Goal: Task Accomplishment & Management: Complete application form

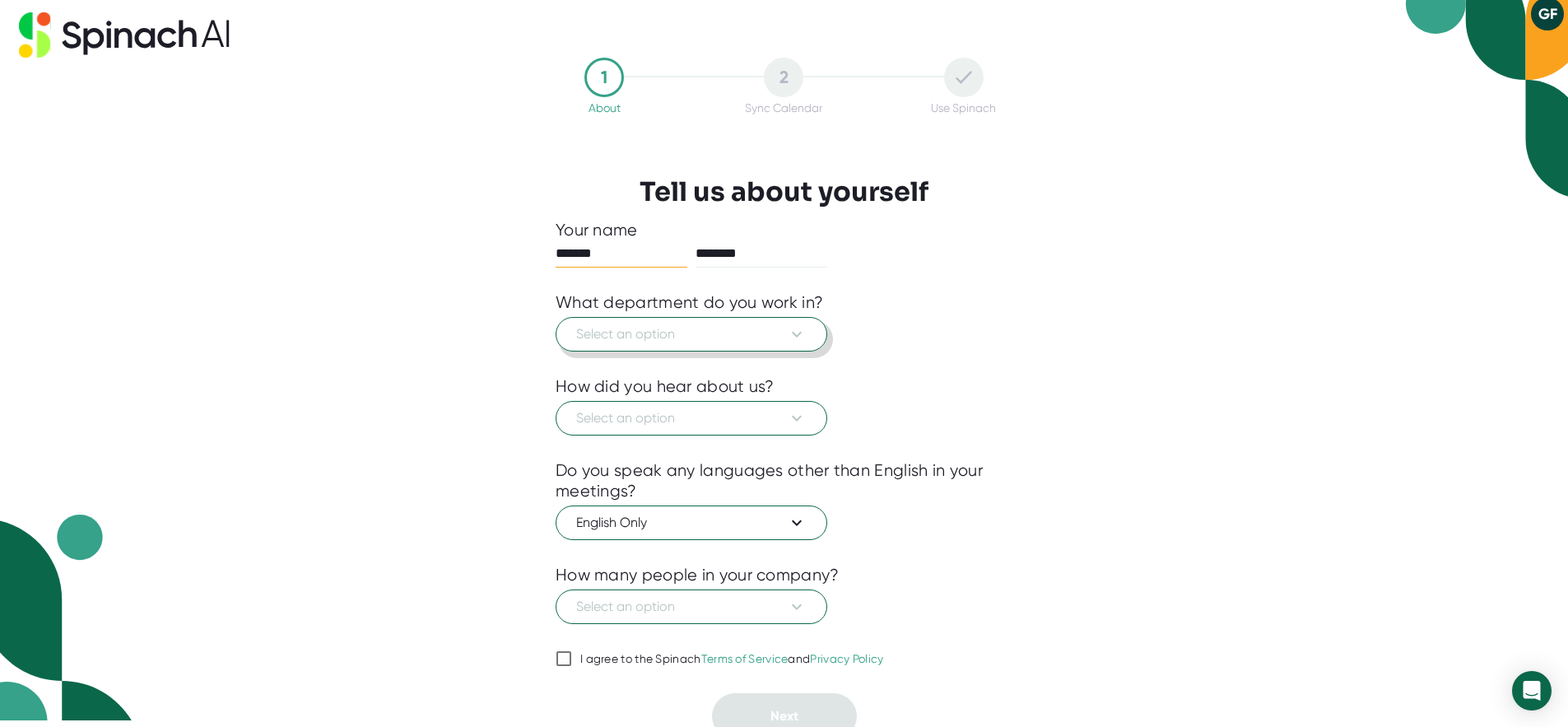
scroll to position [9, 0]
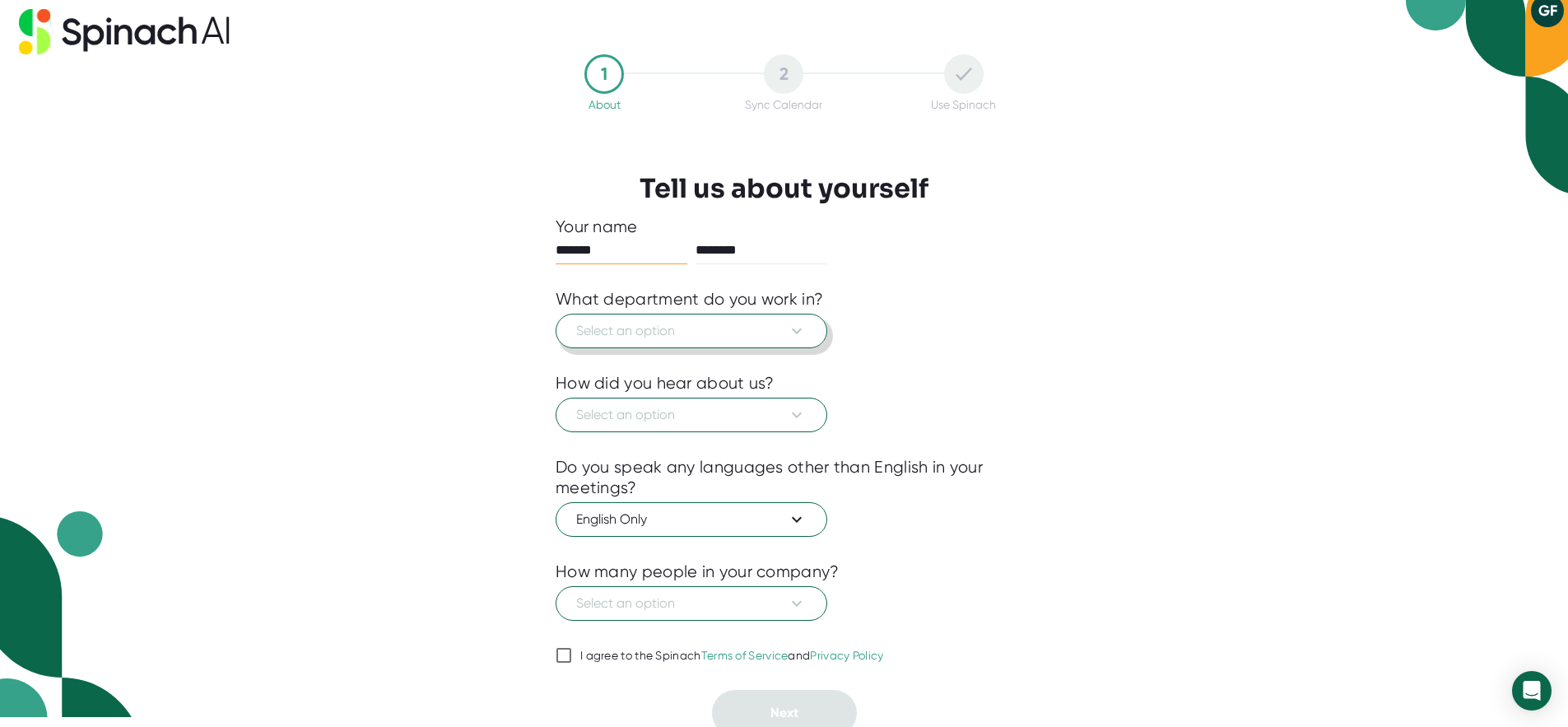
click at [758, 339] on span "Select an option" at bounding box center [692, 330] width 231 height 20
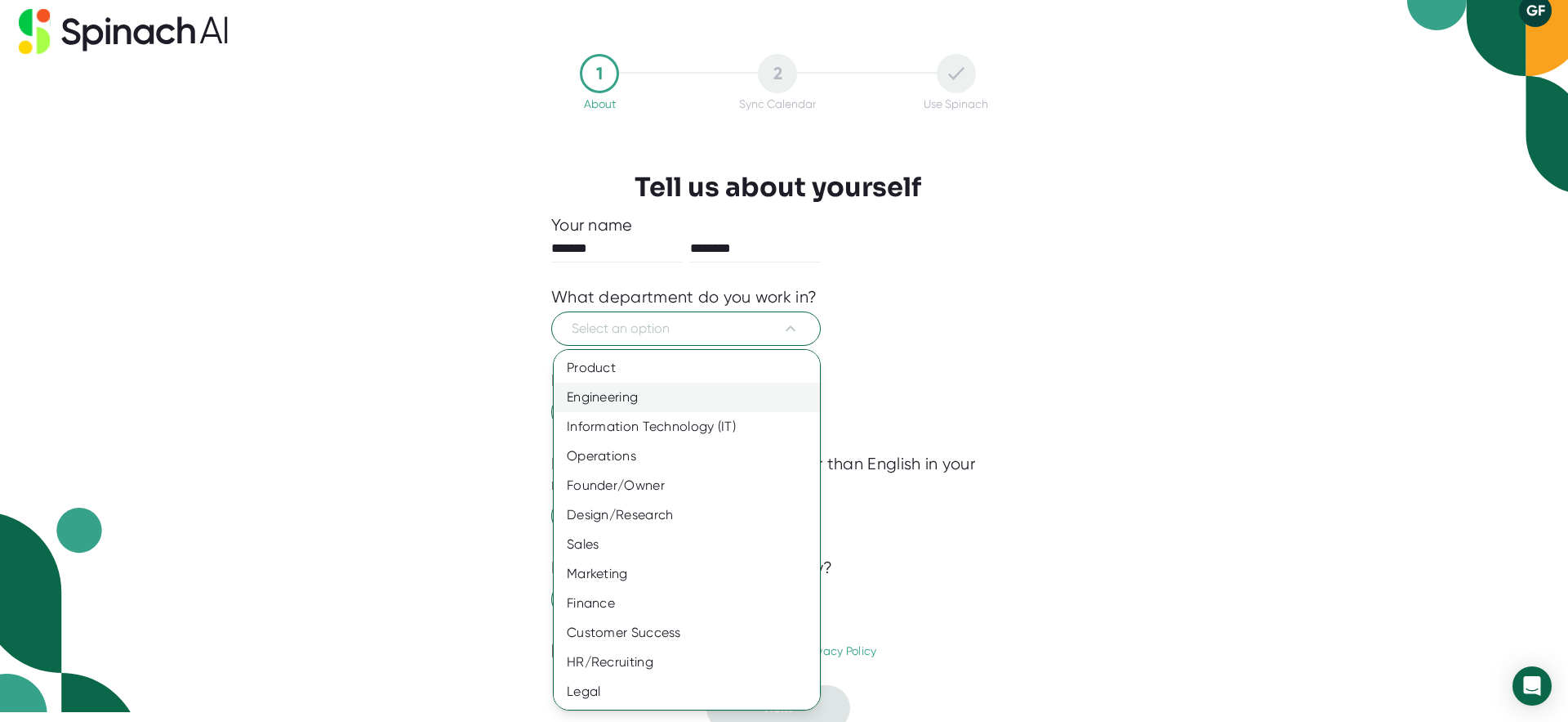
click at [664, 391] on div "Engineering" at bounding box center [693, 397] width 278 height 29
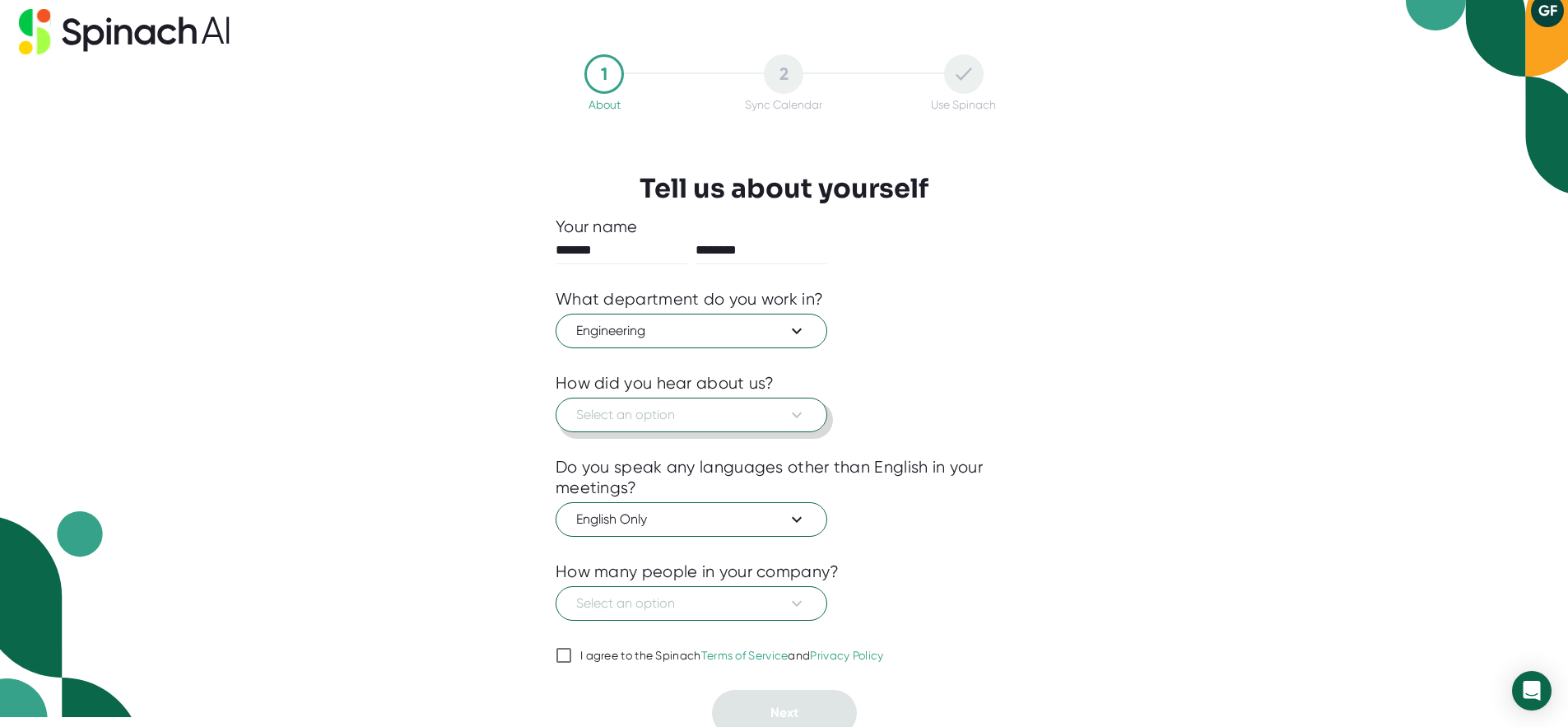
click at [647, 413] on span "Select an option" at bounding box center [692, 415] width 231 height 20
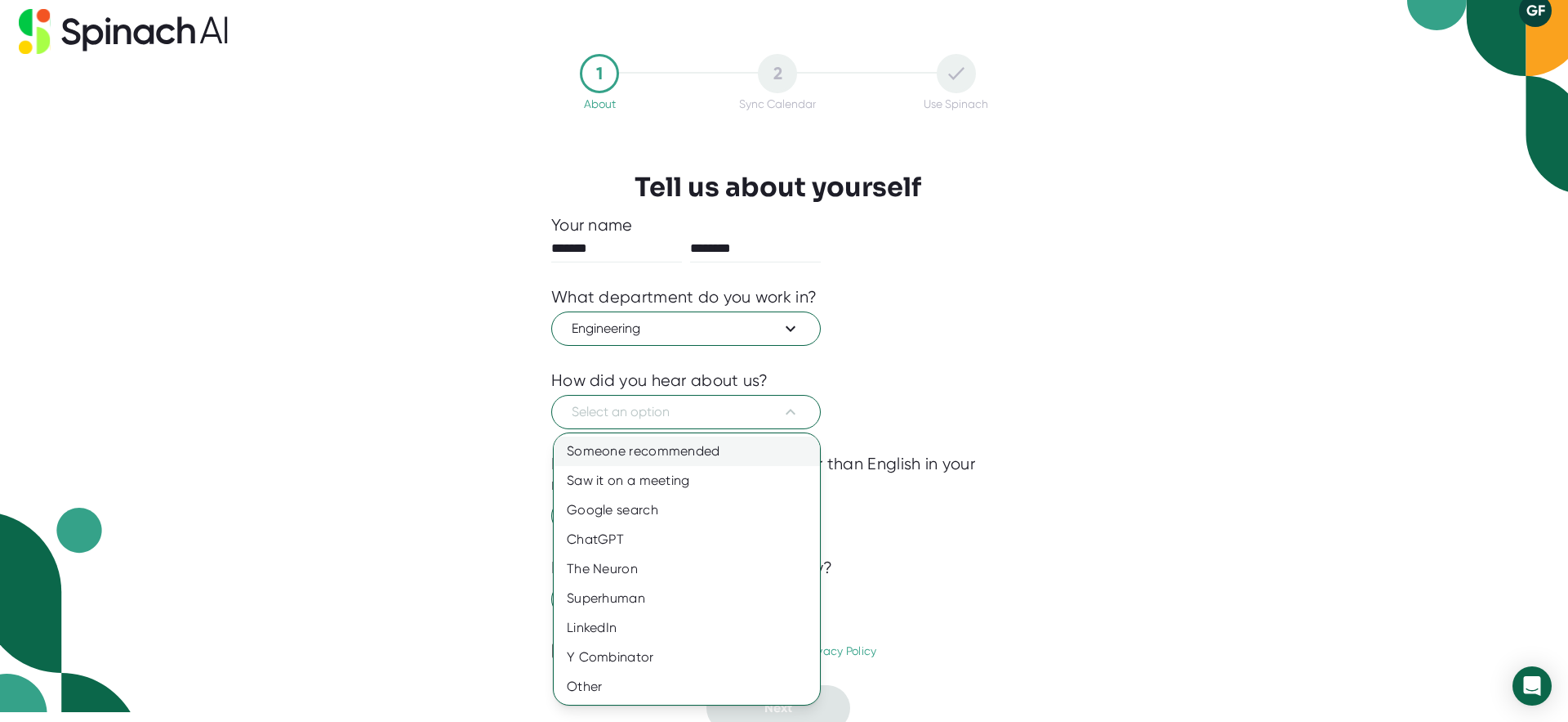
click at [697, 458] on div "Someone recommended" at bounding box center [687, 451] width 266 height 29
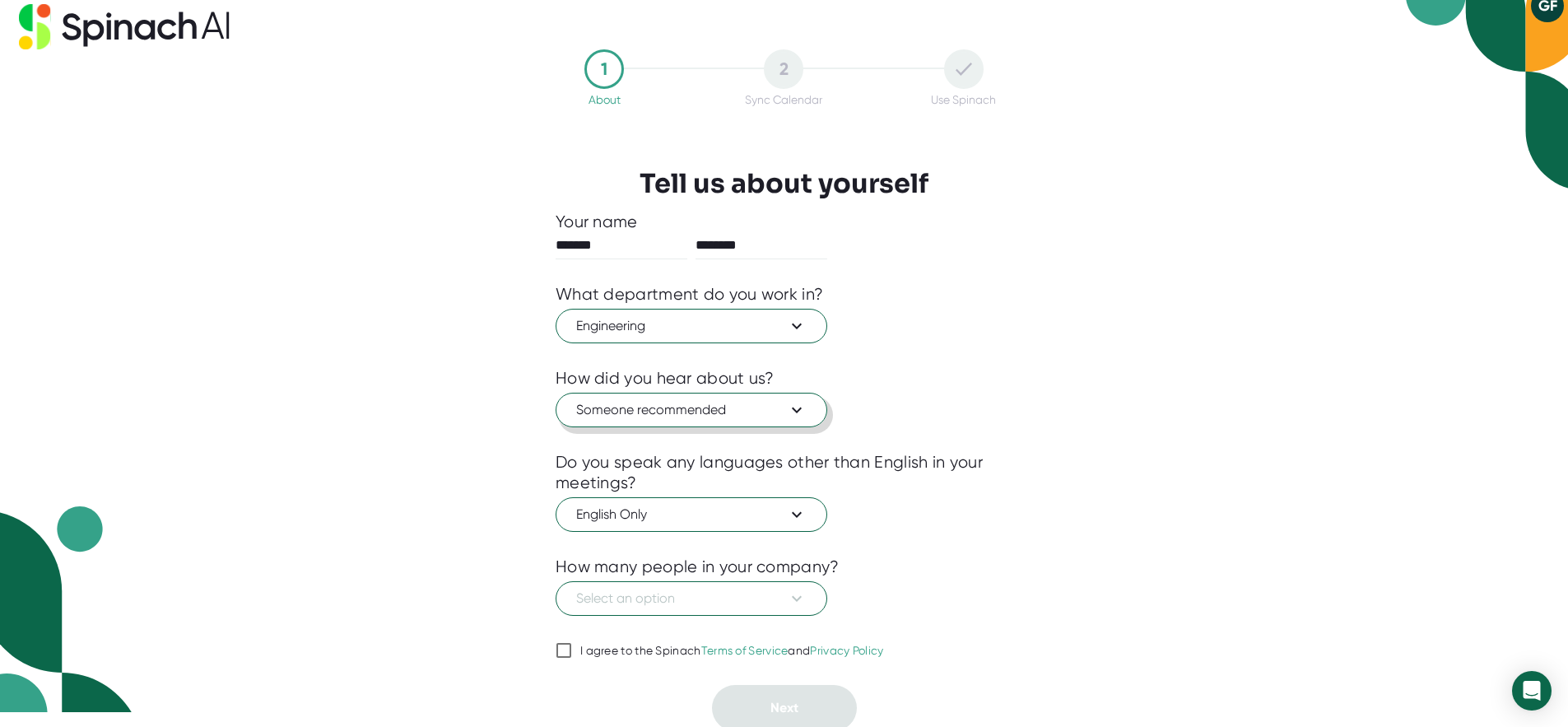
scroll to position [19, 0]
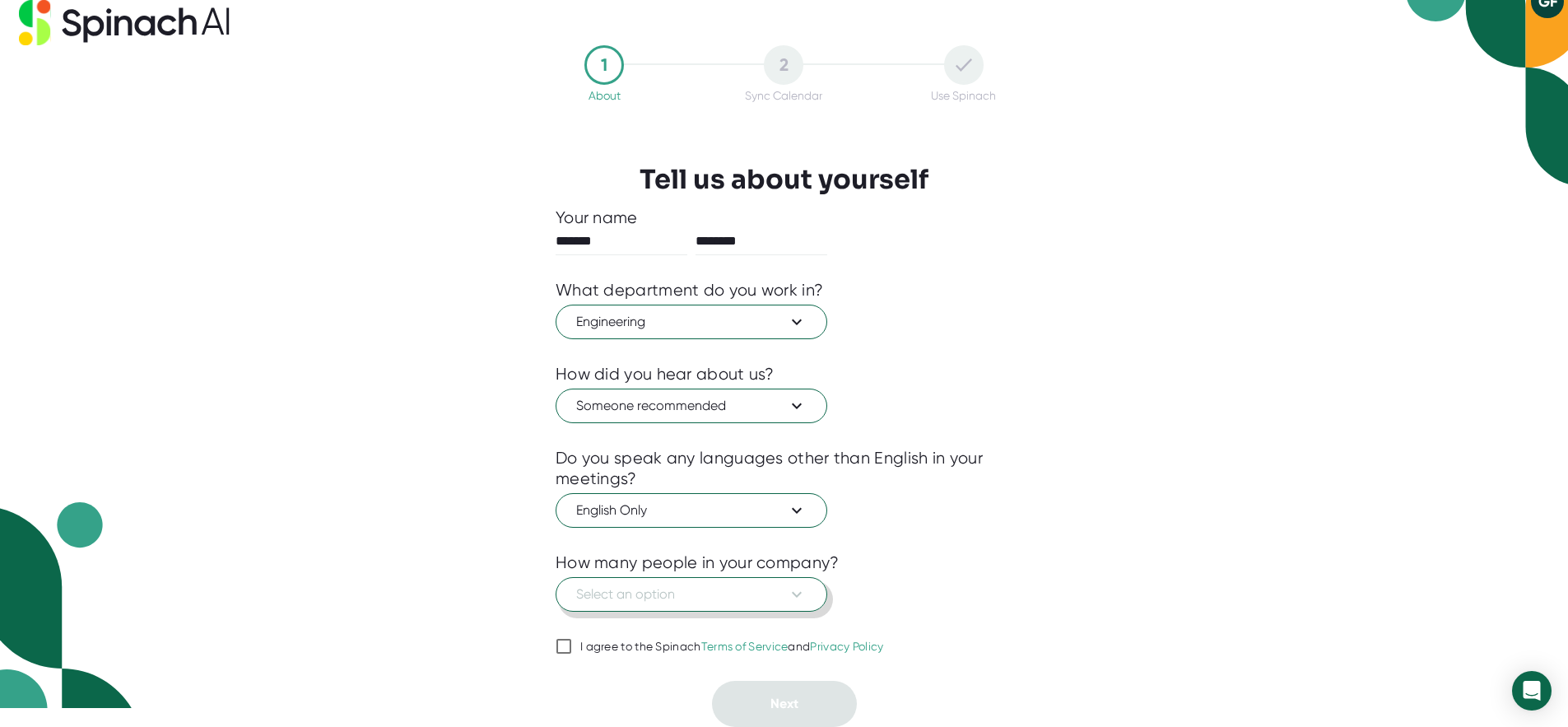
click at [601, 601] on span "Select an option" at bounding box center [692, 594] width 231 height 20
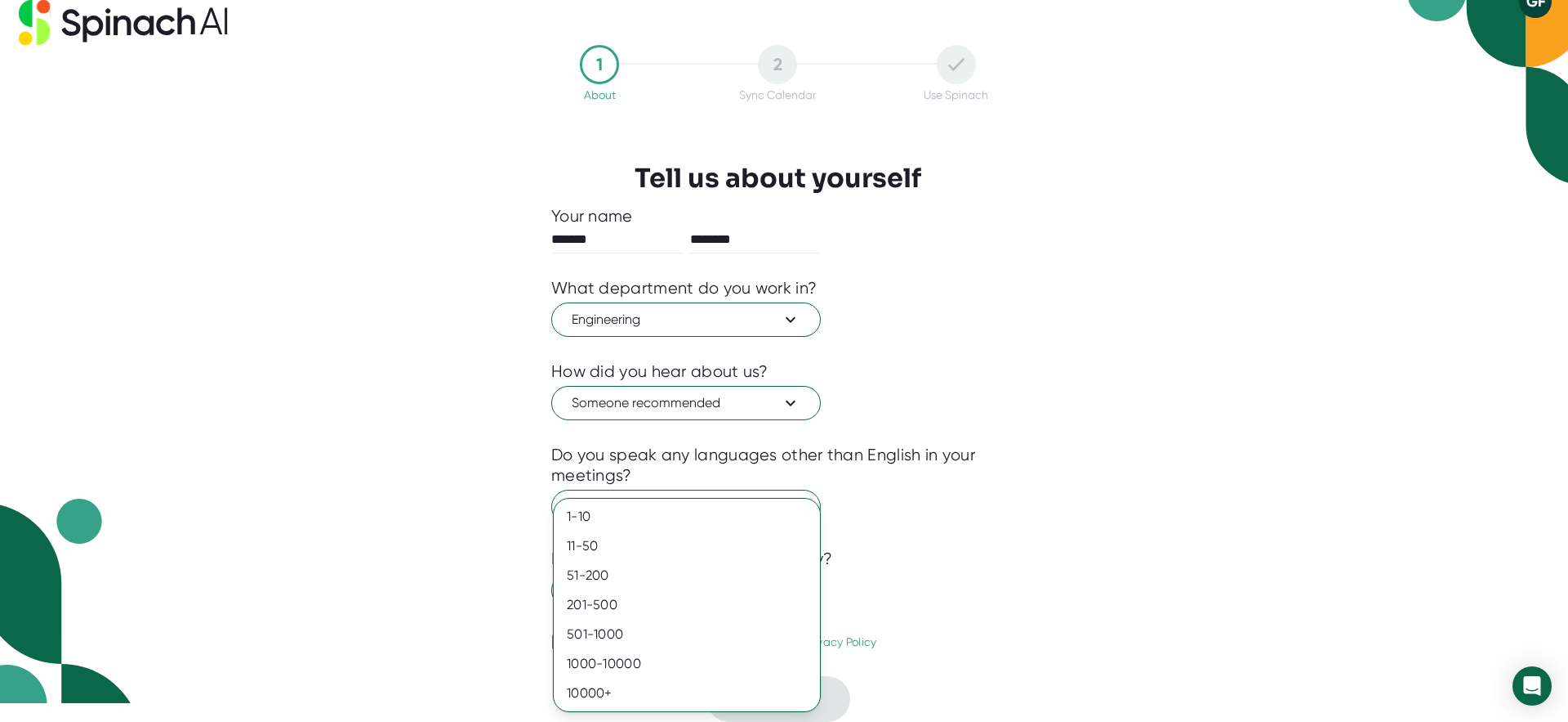
click at [948, 541] on div at bounding box center [784, 361] width 1568 height 722
